Goal: Navigation & Orientation: Go to known website

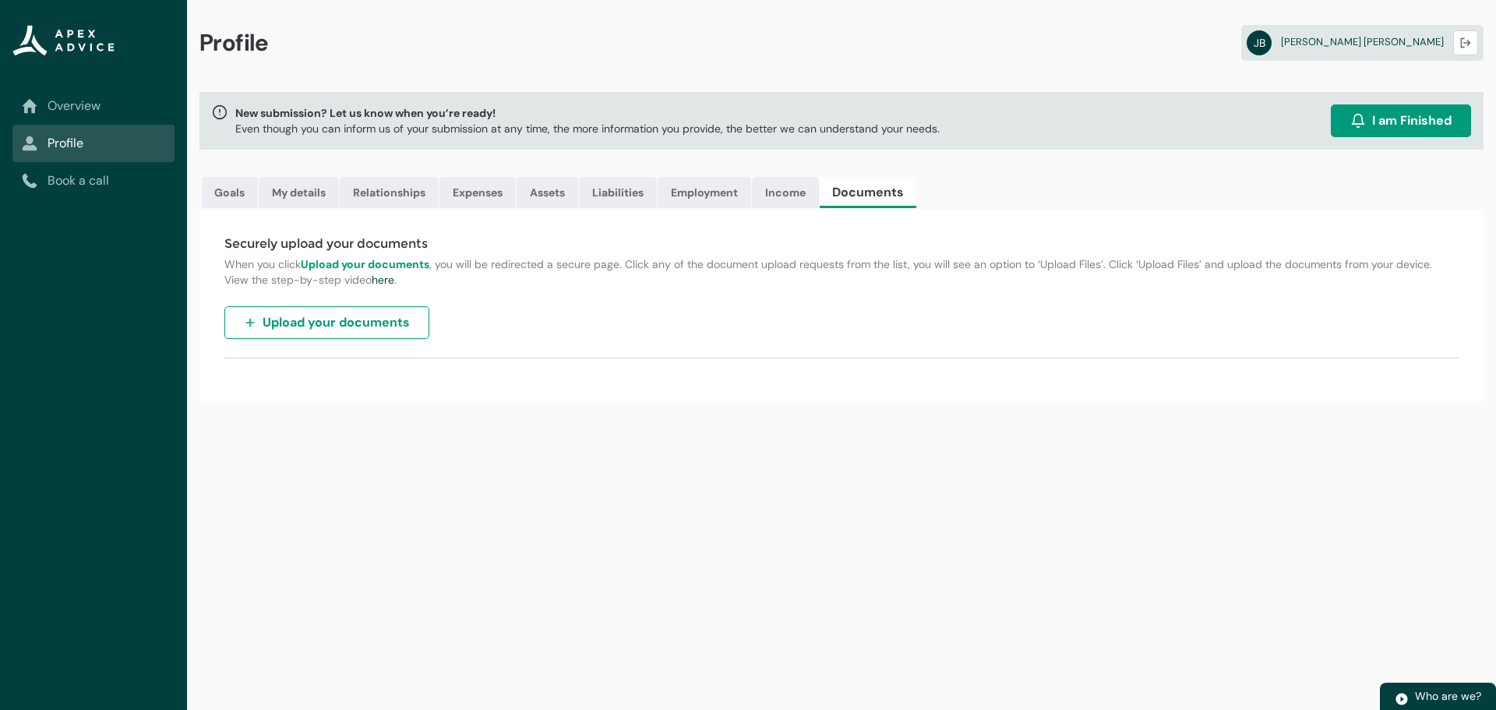
click at [80, 106] on link "Overview" at bounding box center [93, 106] width 143 height 19
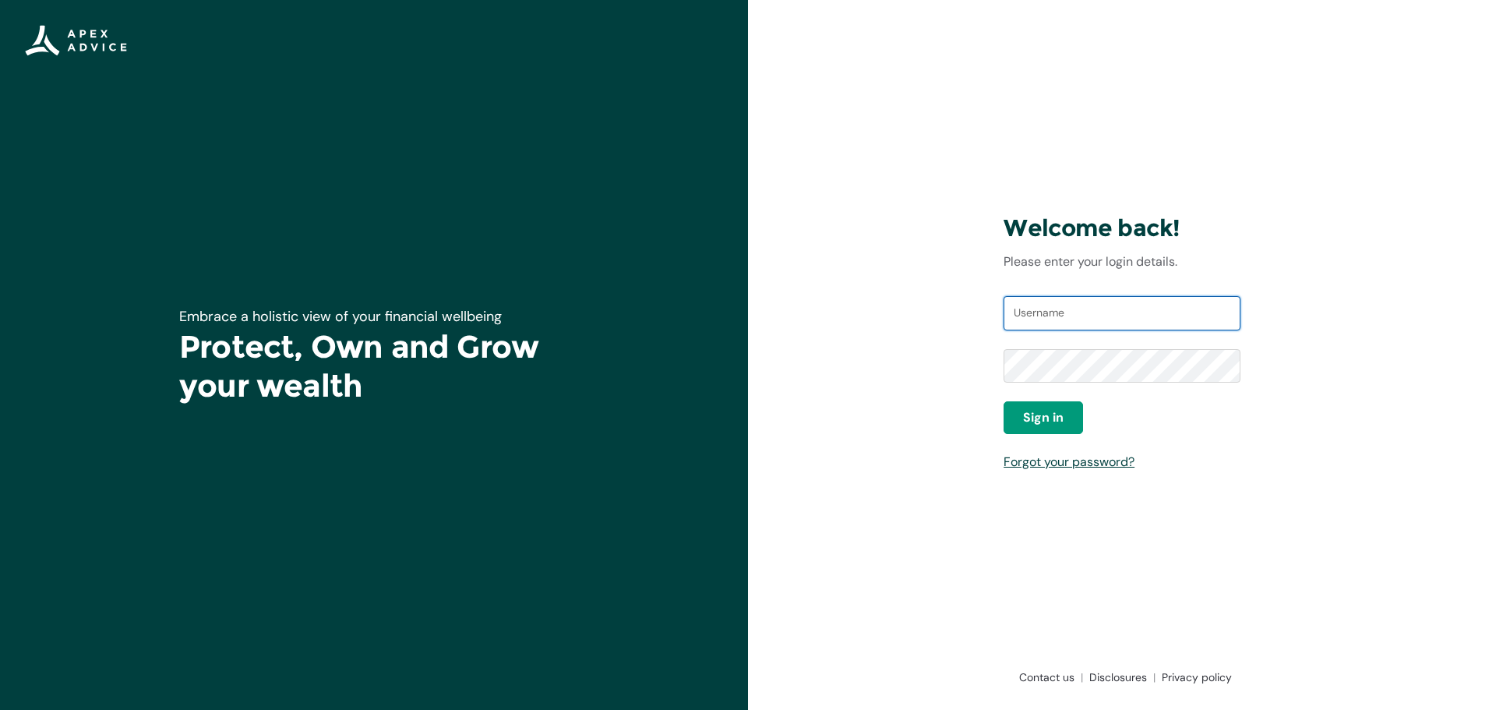
click at [1079, 307] on input "Username" at bounding box center [1122, 313] width 237 height 34
type input "joshbarry544@gmail.com"
click at [1041, 422] on span "Sign in" at bounding box center [1043, 417] width 41 height 19
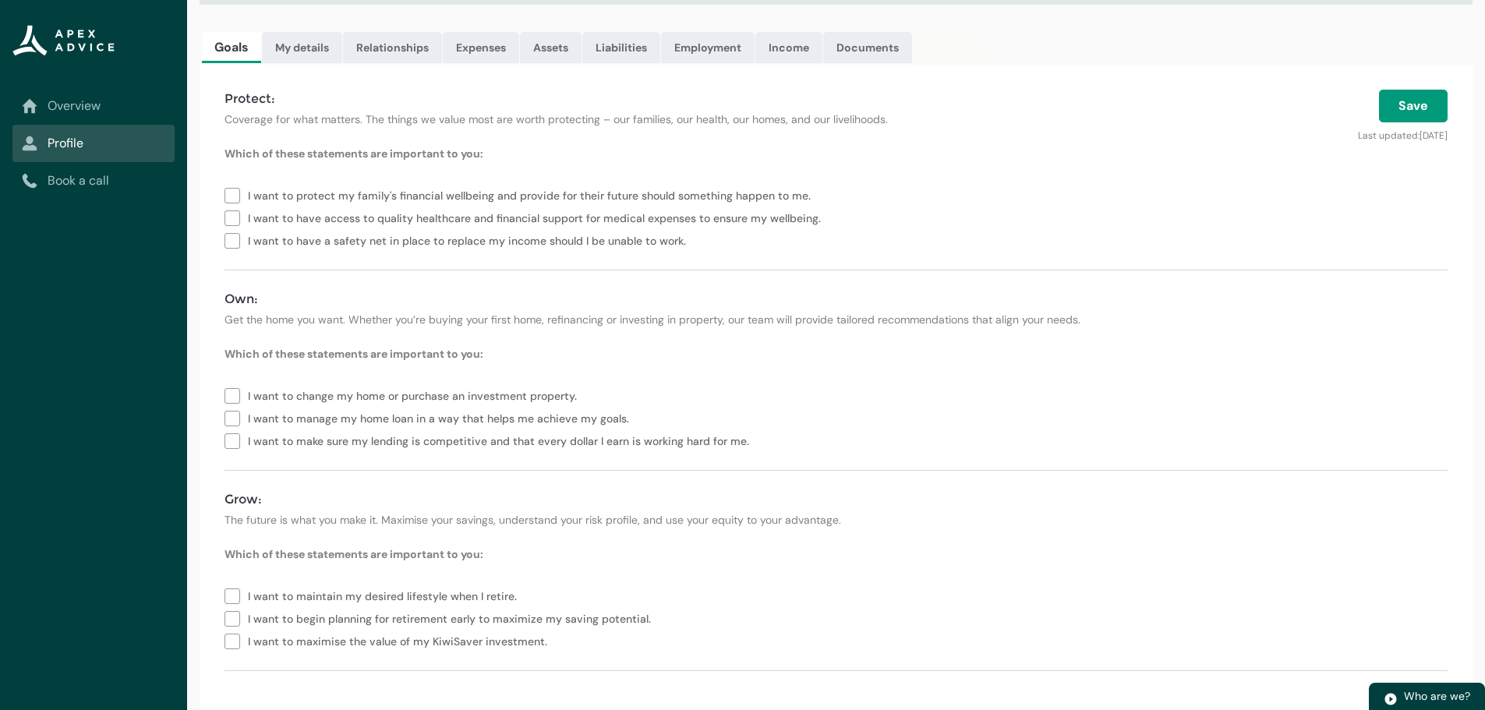
scroll to position [150, 0]
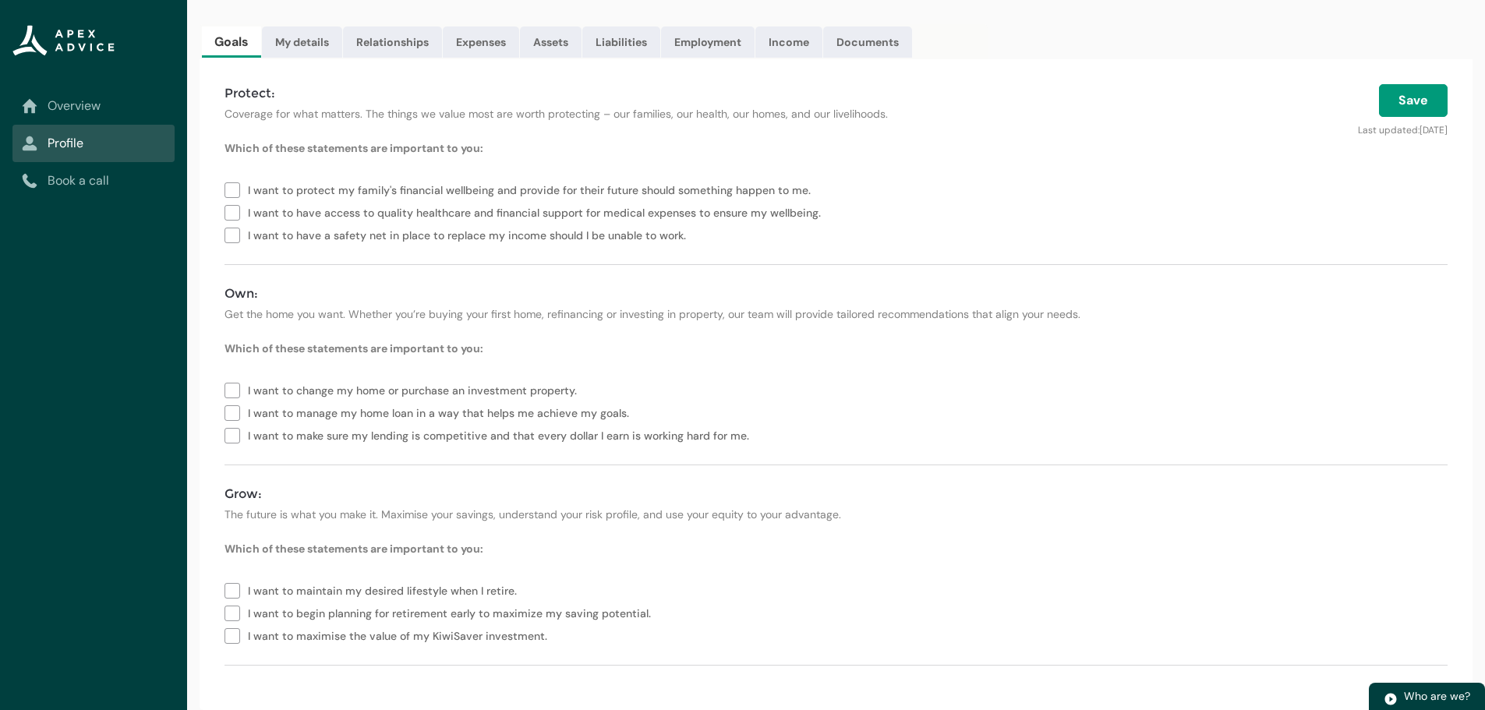
click at [83, 108] on link "Overview" at bounding box center [93, 106] width 143 height 19
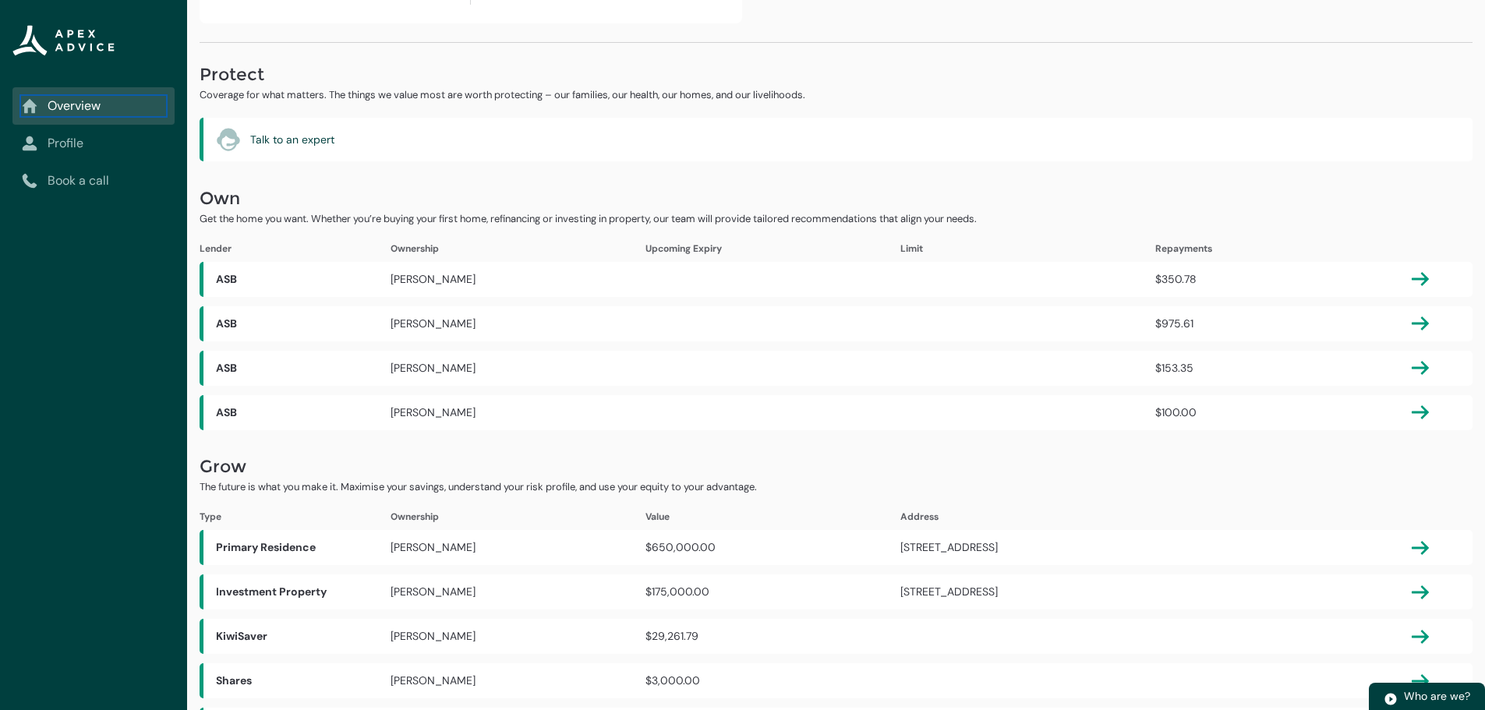
scroll to position [0, 0]
